Goal: Task Accomplishment & Management: Use online tool/utility

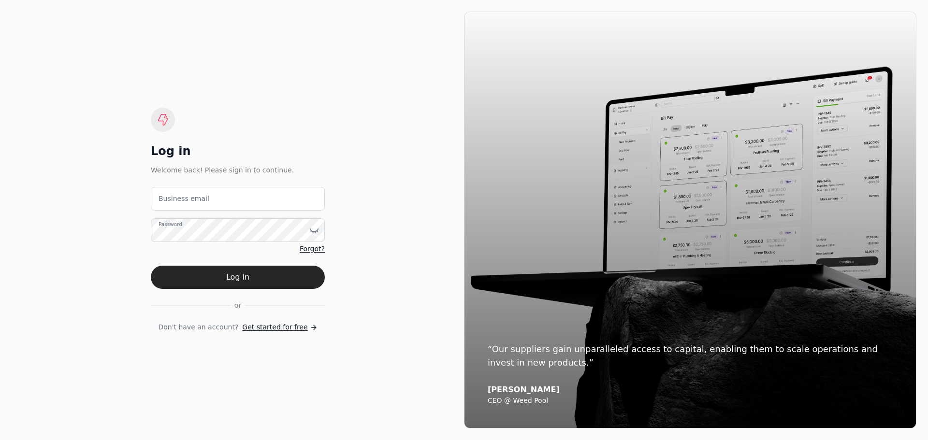
click at [174, 195] on label "Business email" at bounding box center [184, 199] width 51 height 10
click at [174, 195] on email "Business email" at bounding box center [238, 199] width 174 height 24
click at [174, 195] on label "Business email" at bounding box center [184, 199] width 51 height 10
click at [174, 195] on email "Business email" at bounding box center [238, 199] width 174 height 24
click at [173, 202] on email "Business email" at bounding box center [238, 199] width 174 height 24
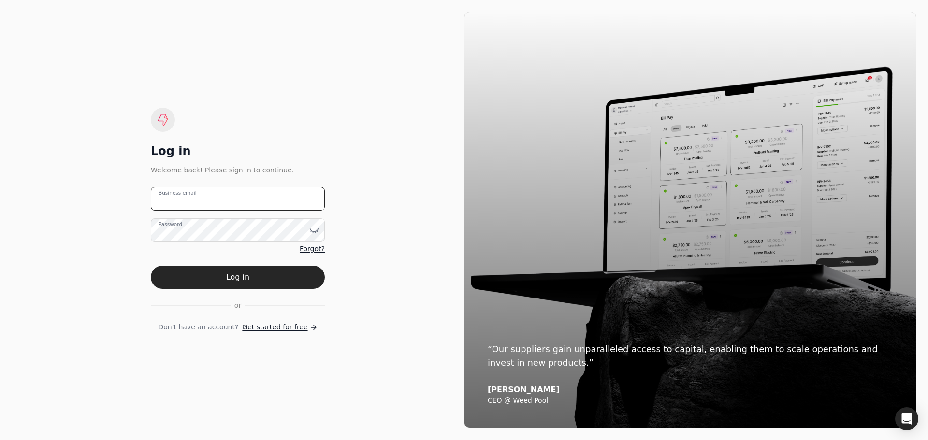
type email "[EMAIL_ADDRESS][DOMAIN_NAME]"
click at [236, 276] on button "Log in" at bounding box center [238, 277] width 174 height 23
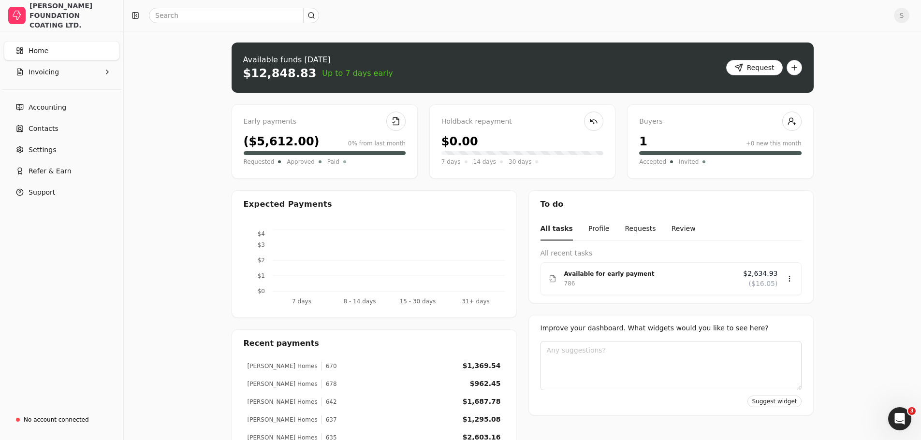
click at [301, 78] on div "$12,848.83 Up to 7 days early" at bounding box center [318, 73] width 150 height 15
click at [348, 58] on div "Available funds [DATE]" at bounding box center [318, 60] width 150 height 12
click at [75, 110] on link "Accounting" at bounding box center [62, 107] width 116 height 19
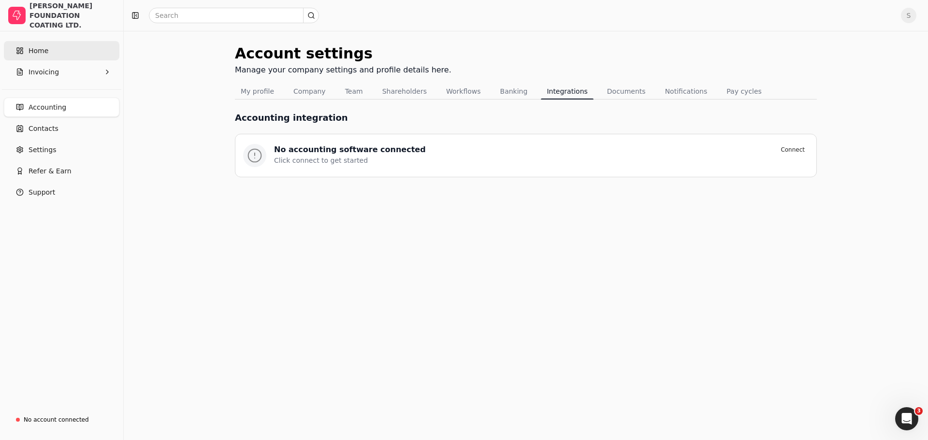
click at [67, 51] on link "Home" at bounding box center [62, 50] width 116 height 19
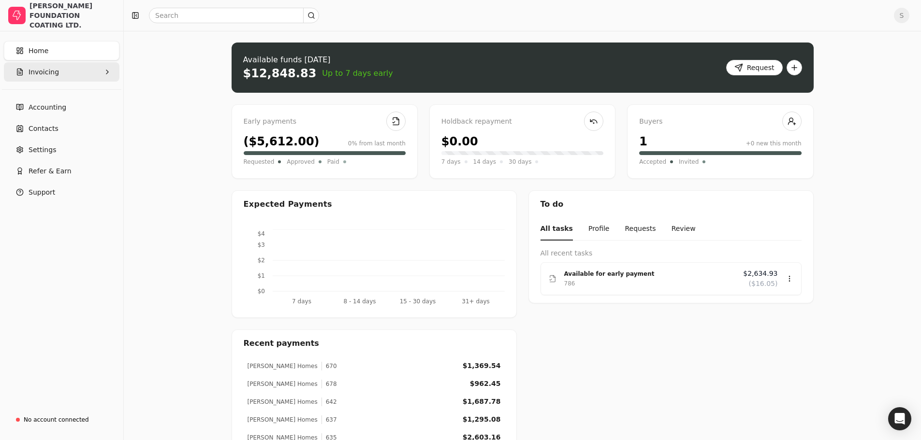
click at [60, 70] on button "Invoicing" at bounding box center [62, 71] width 116 height 19
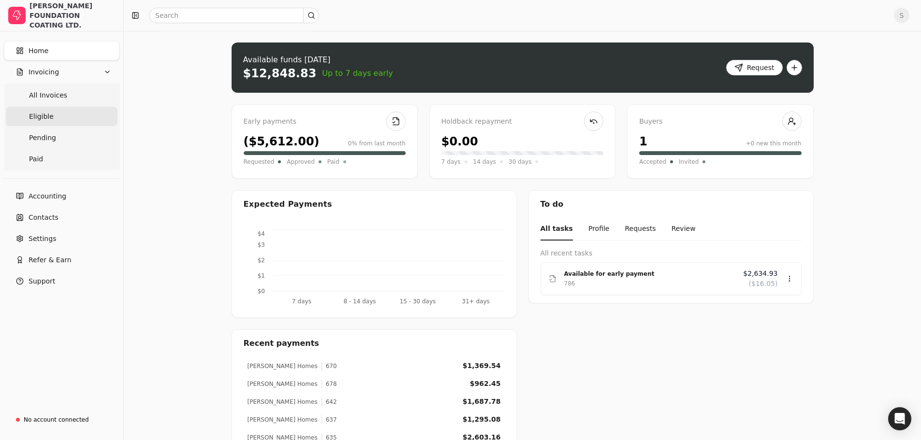
click at [44, 114] on span "Eligible" at bounding box center [41, 117] width 25 height 10
